Goal: Manage account settings

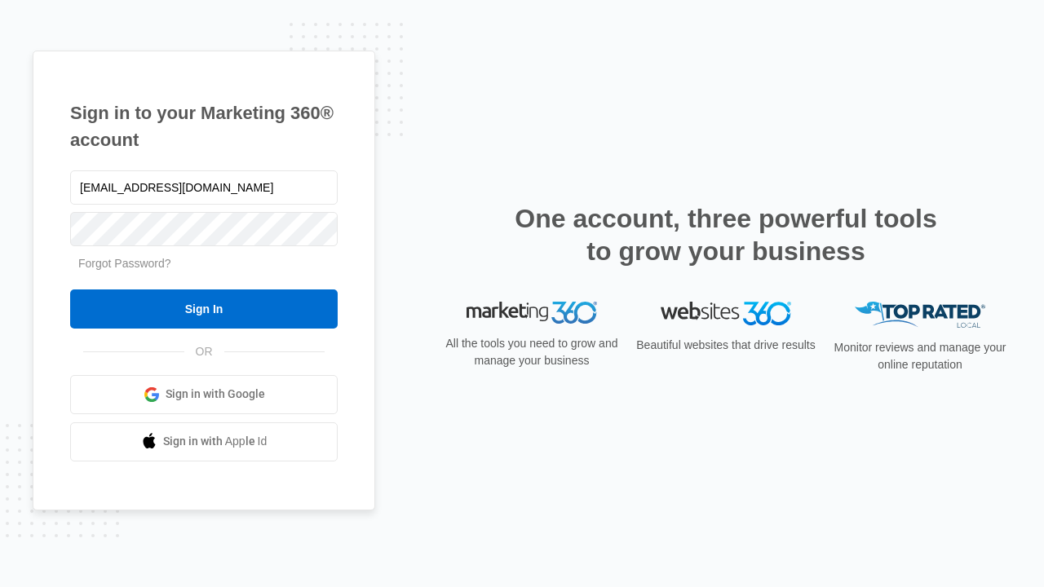
type input "[EMAIL_ADDRESS][DOMAIN_NAME]"
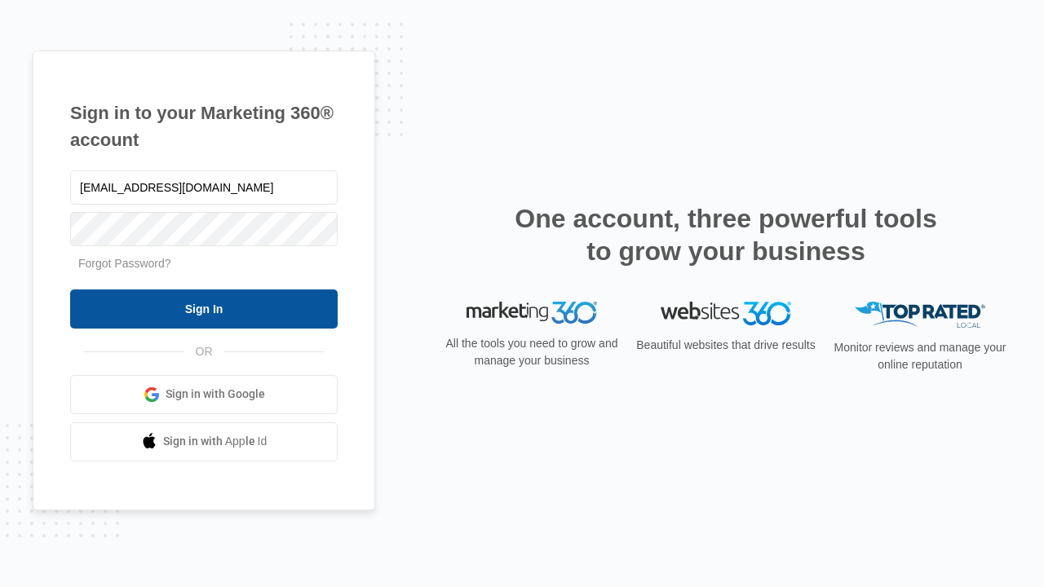
click at [204, 308] on input "Sign In" at bounding box center [203, 308] width 267 height 39
